Goal: Task Accomplishment & Management: Manage account settings

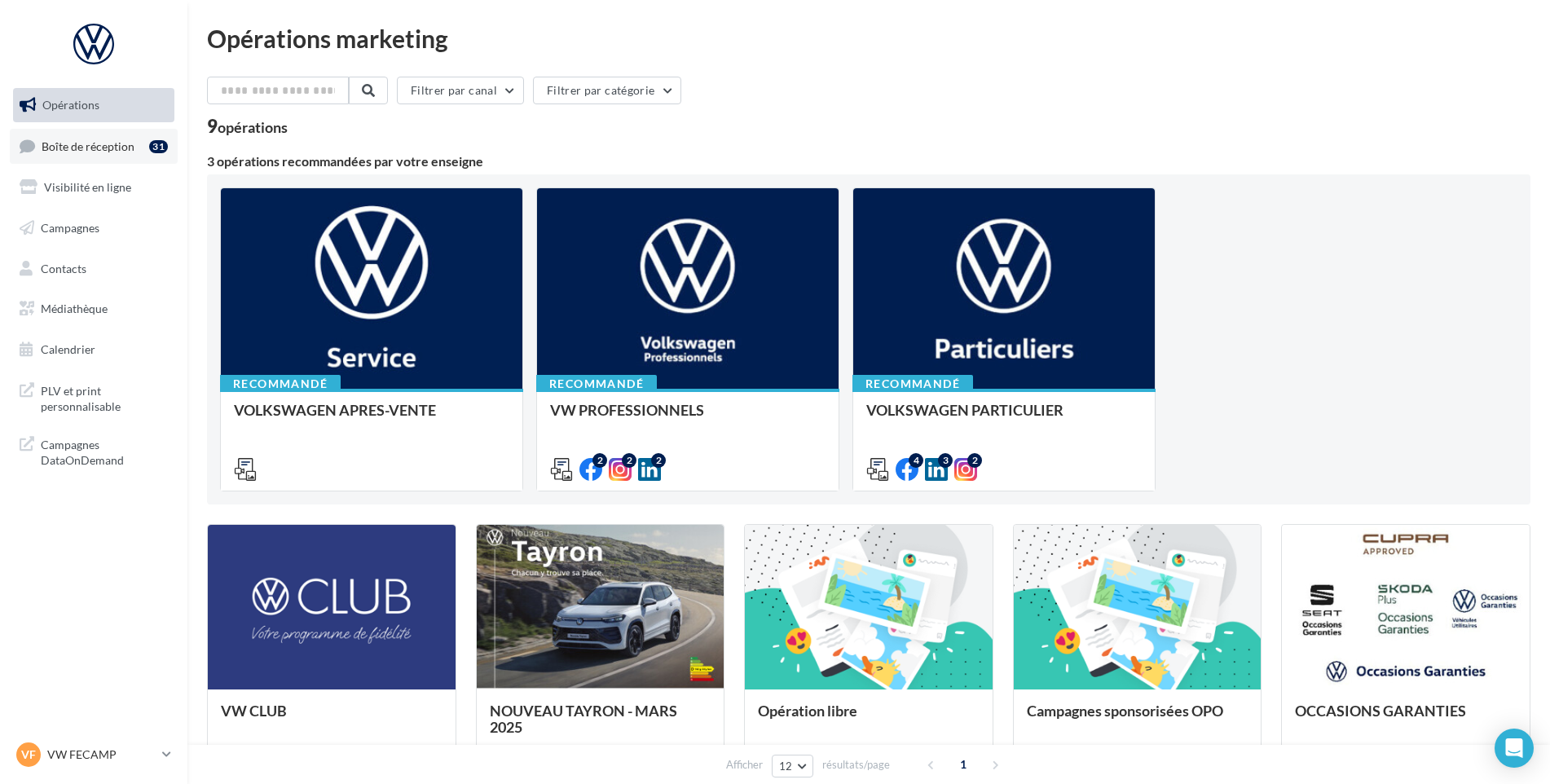
click at [63, 132] on link "Boîte de réception 31" at bounding box center [94, 146] width 168 height 35
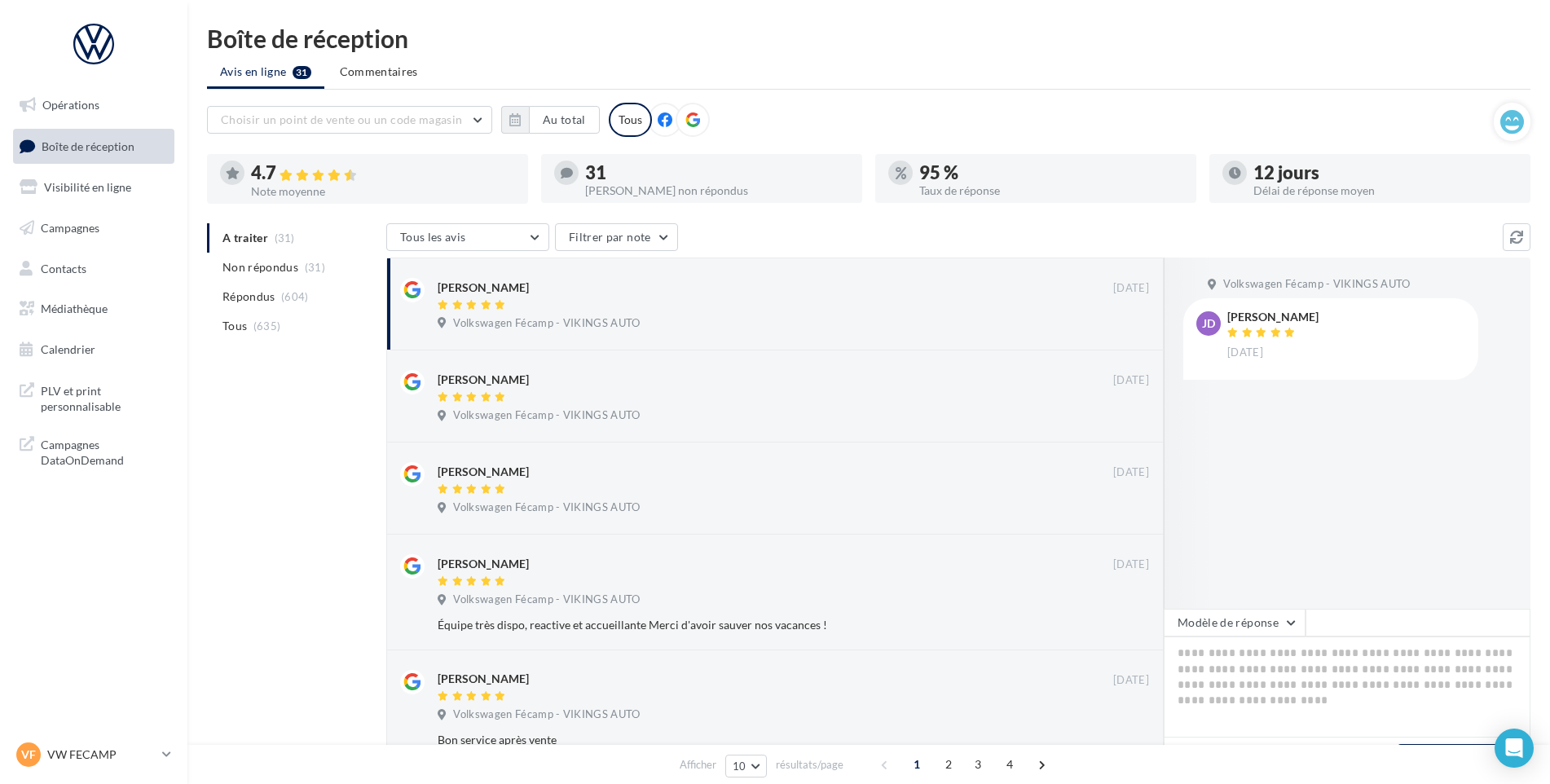
click at [100, 730] on nav "Opérations Boîte de réception Visibilité en ligne Campagnes Contacts Médiathèqu…" at bounding box center [94, 392] width 187 height 784
click at [93, 746] on p "VW FECAMP" at bounding box center [102, 754] width 109 height 17
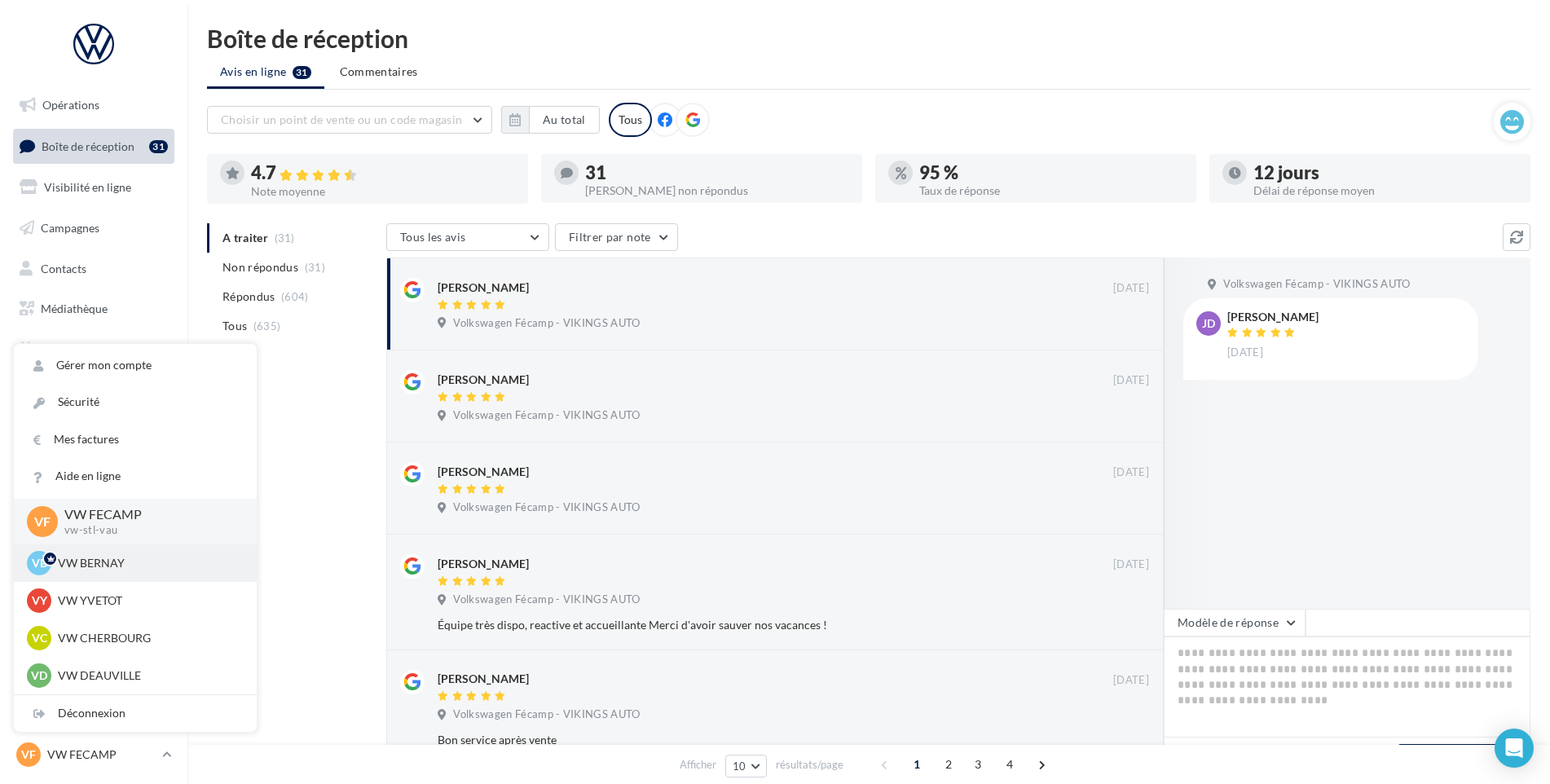
click at [124, 572] on div "VB VW BERNAY vw-ber-vau" at bounding box center [136, 563] width 217 height 24
